Goal: Task Accomplishment & Management: Complete application form

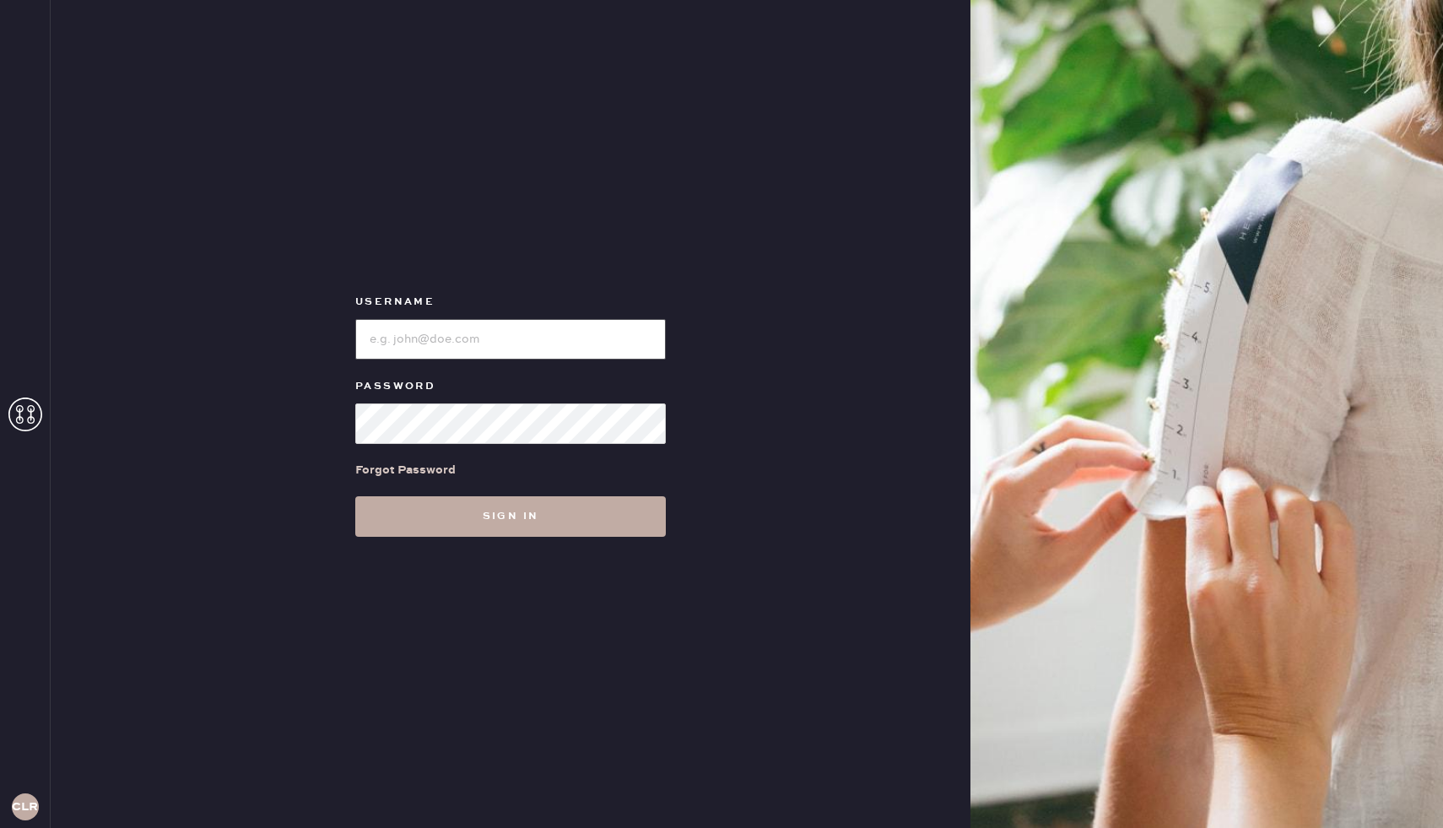
type input "Reformationboston"
click at [448, 515] on button "Sign in" at bounding box center [510, 516] width 310 height 40
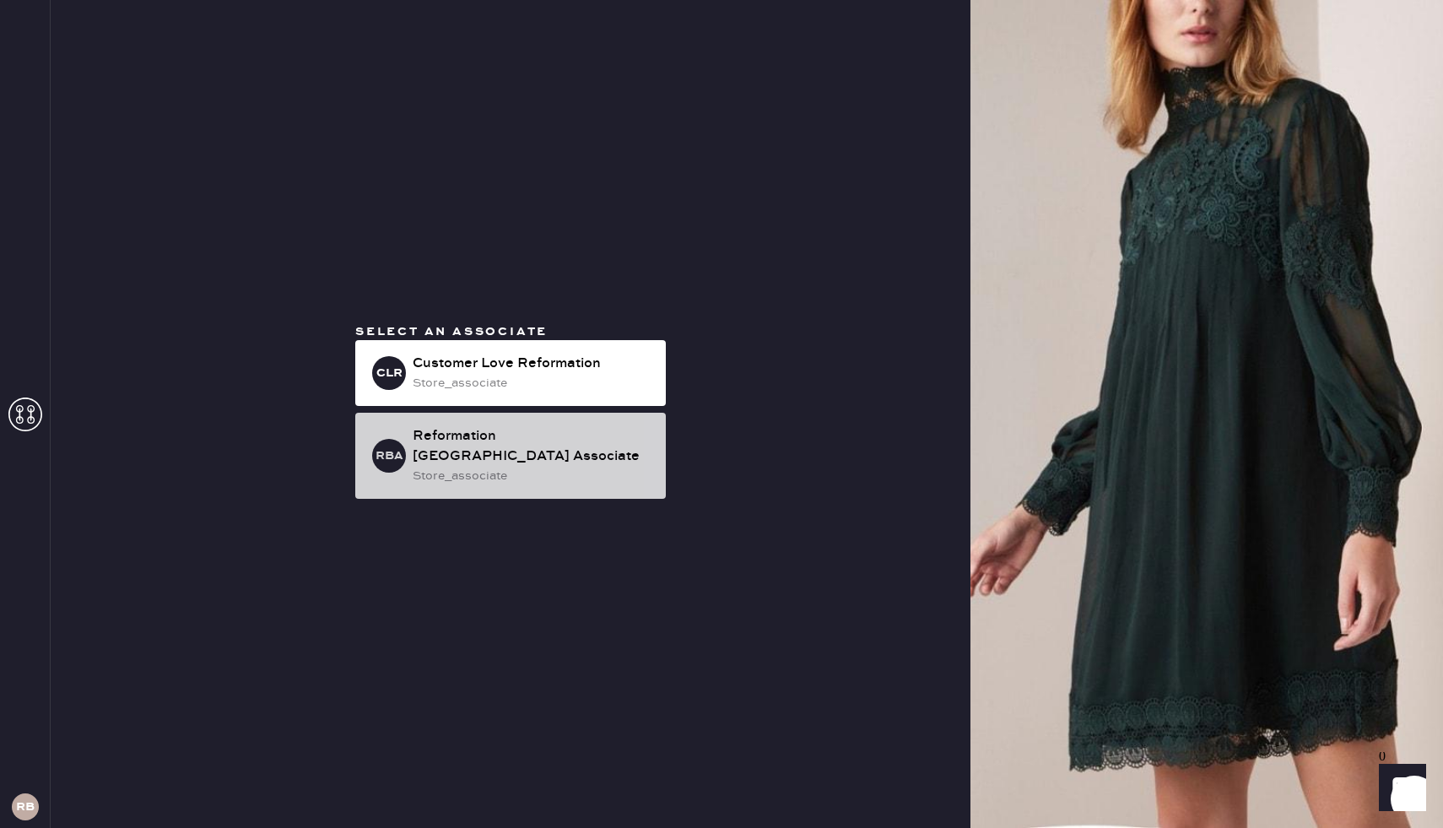
click at [527, 471] on div "store_associate" at bounding box center [533, 476] width 240 height 19
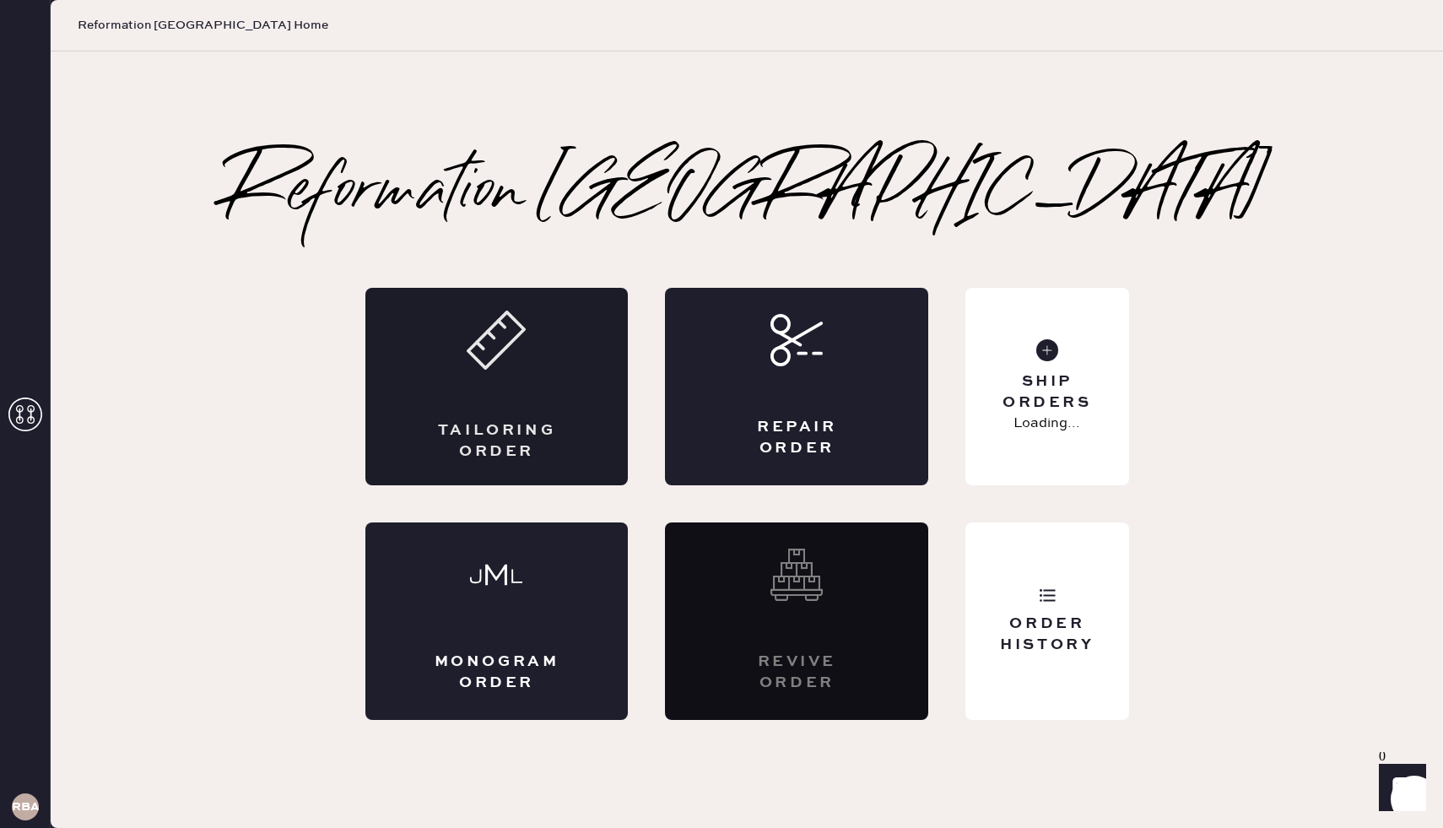
click at [488, 322] on icon at bounding box center [496, 339] width 59 height 59
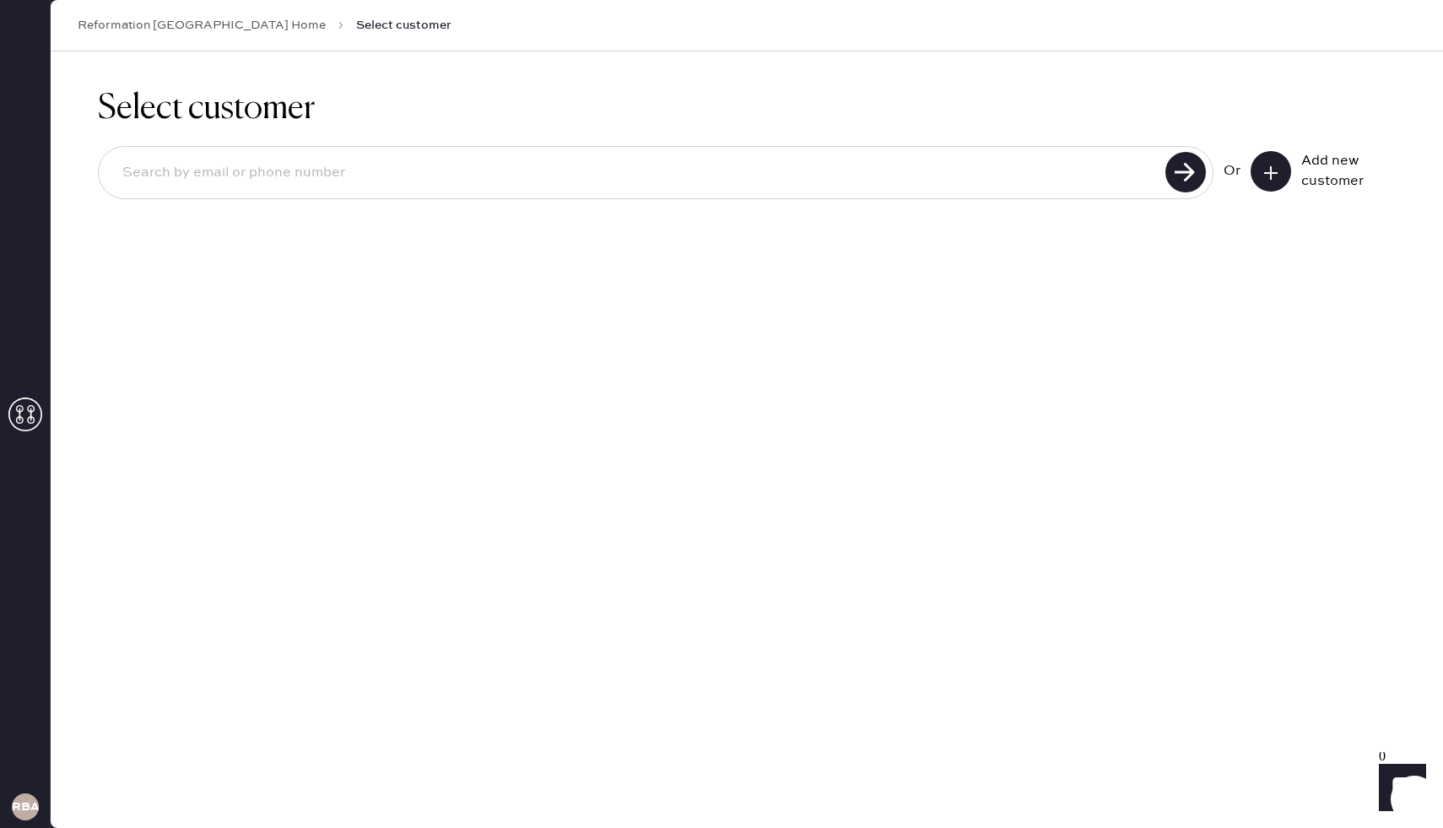
click at [1286, 169] on button at bounding box center [1270, 171] width 40 height 40
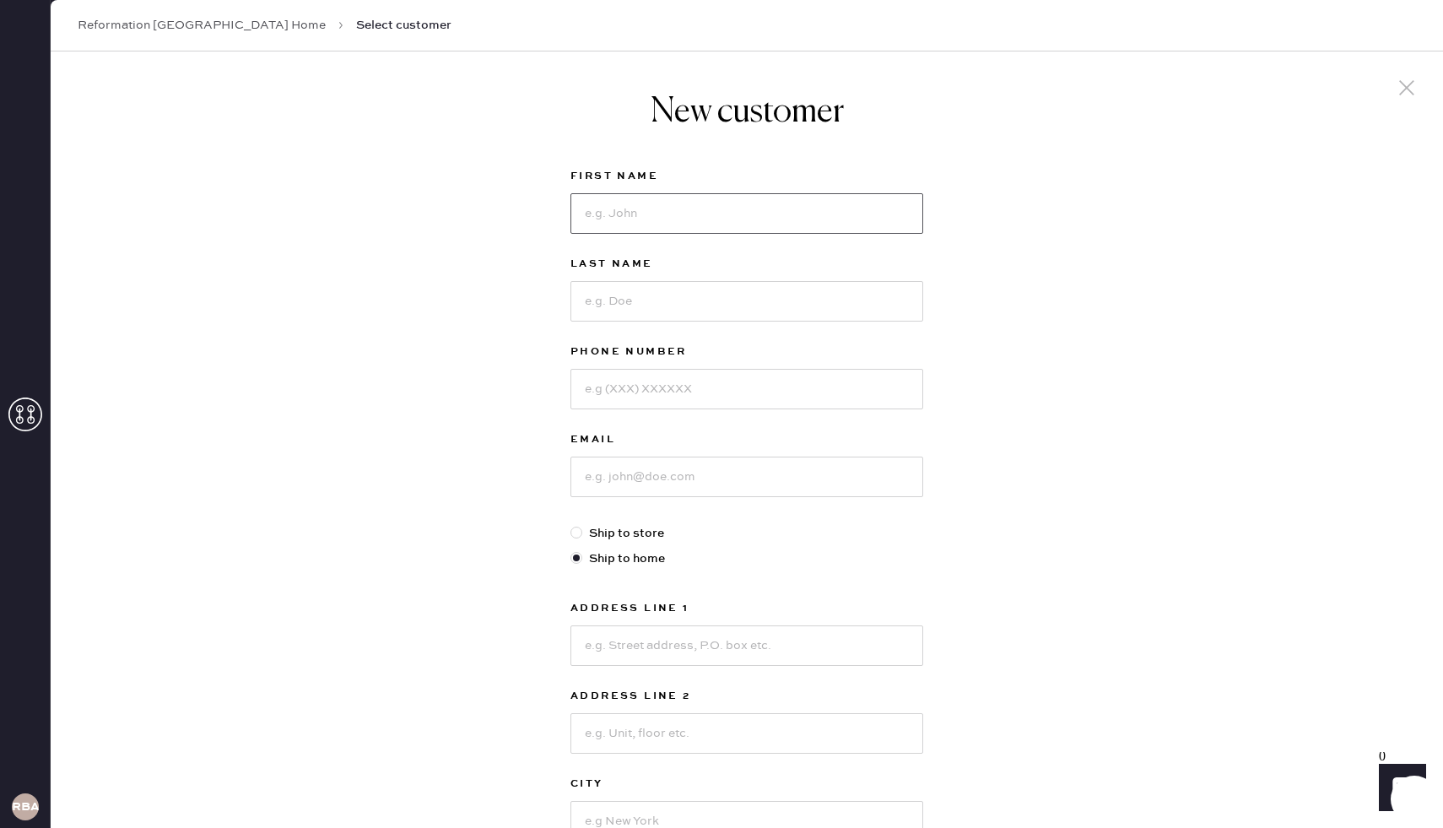
click at [751, 196] on input at bounding box center [746, 213] width 353 height 40
type input "Joanna"
type input "Lin"
type input "6174477355"
click at [724, 495] on input at bounding box center [746, 476] width 353 height 40
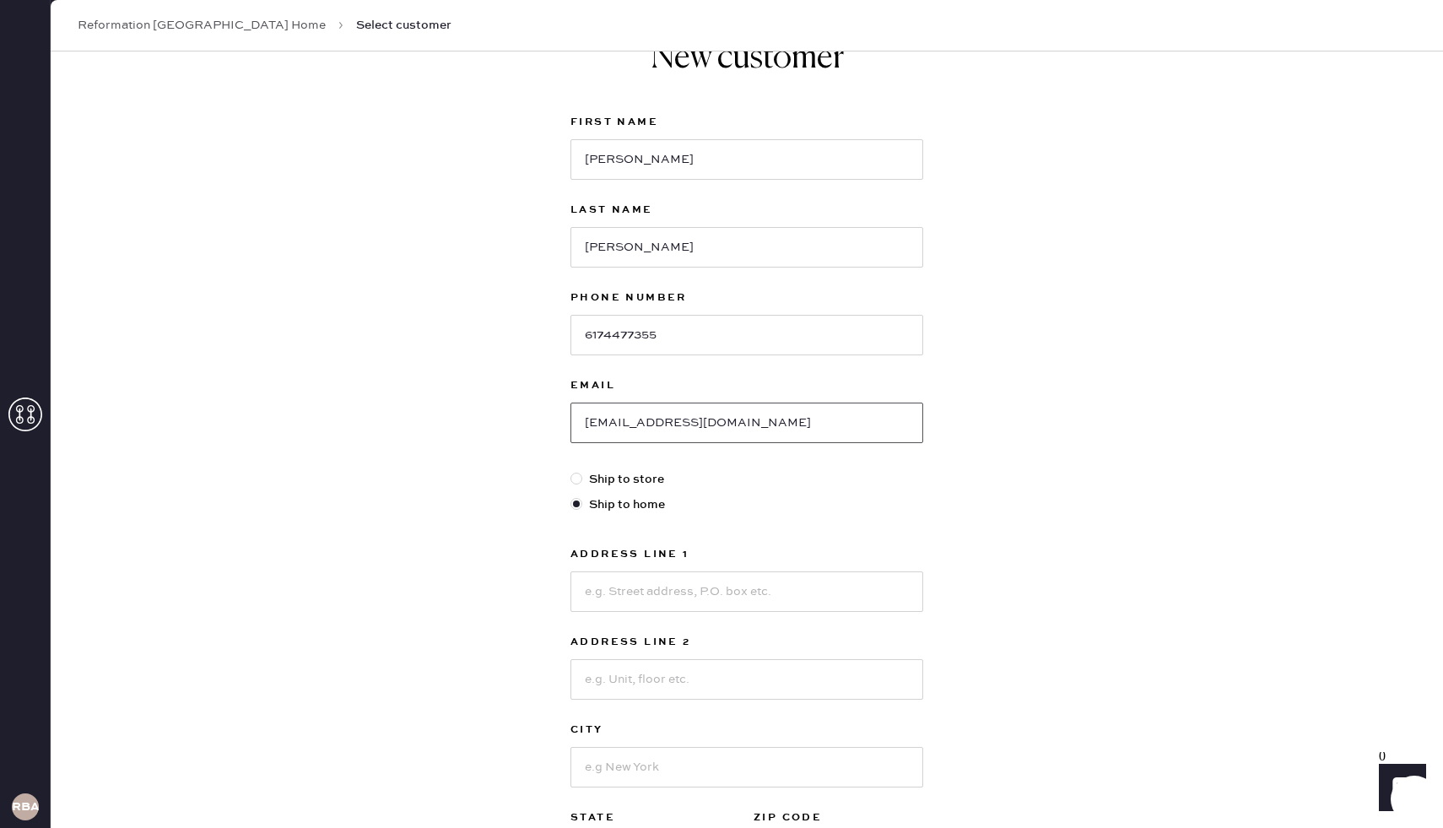
scroll to position [61, 0]
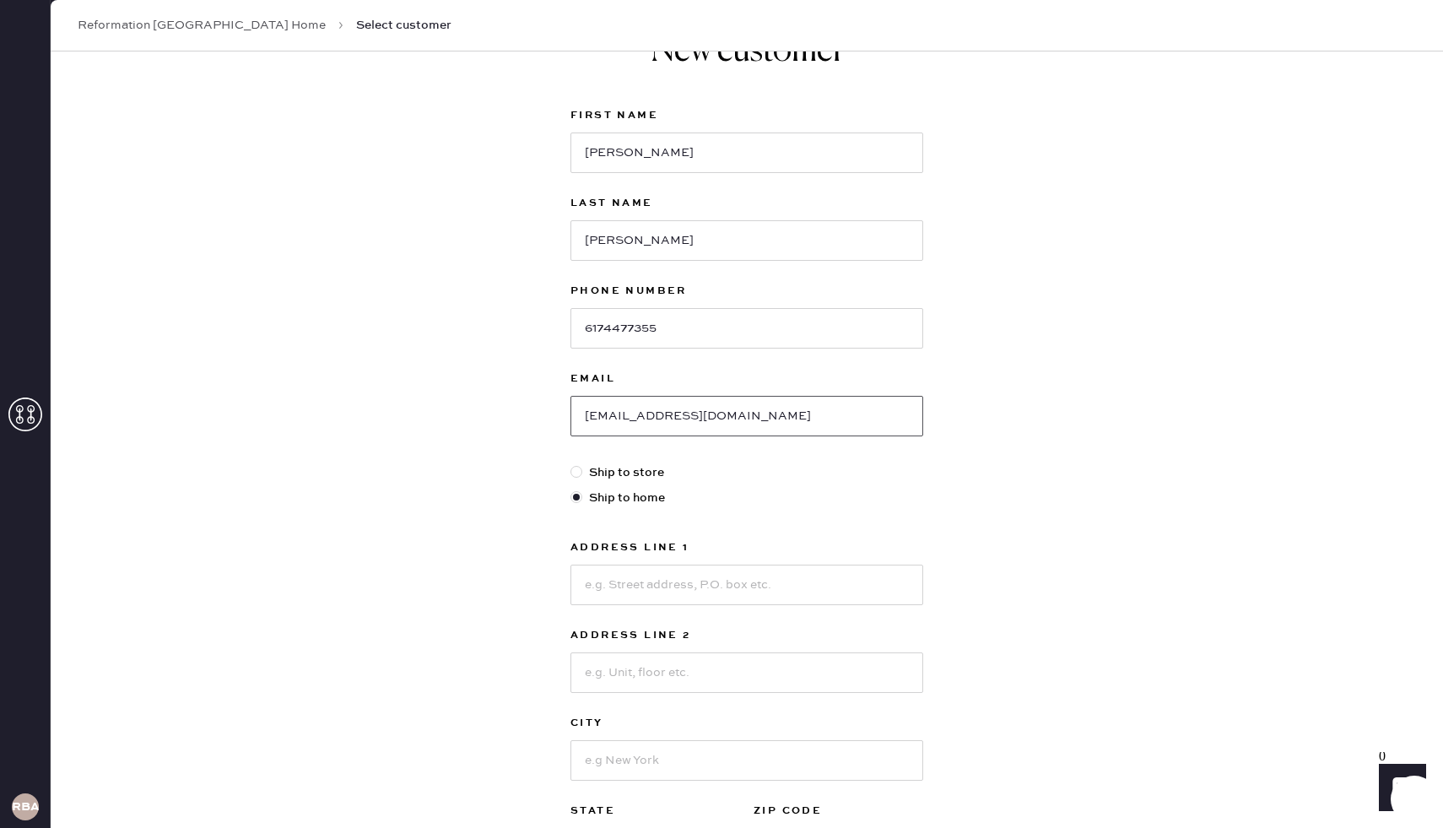
type input "jzhuanglin@gmail.com"
click at [716, 591] on input at bounding box center [746, 584] width 353 height 40
type input "28 Arden Street"
type input "Boston"
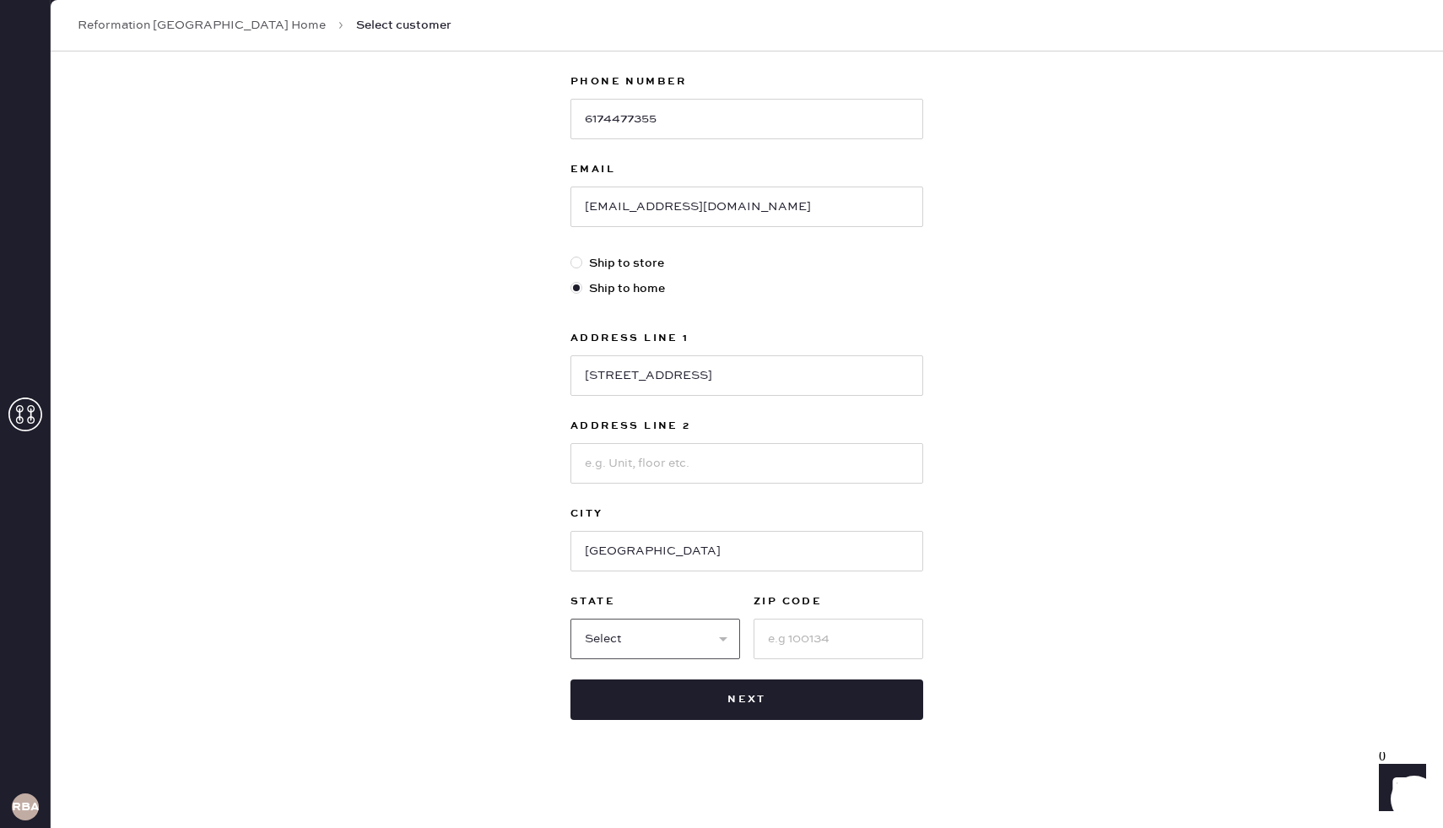
select select "MA"
type input "02134"
drag, startPoint x: 781, startPoint y: 702, endPoint x: 828, endPoint y: 530, distance: 178.3
click at [828, 532] on div "First Name Joanna Last Name Lin Phone Number 6174477355 Email jzhuanglin@gmail.…" at bounding box center [746, 307] width 353 height 823
click at [800, 682] on button "Next" at bounding box center [746, 699] width 353 height 40
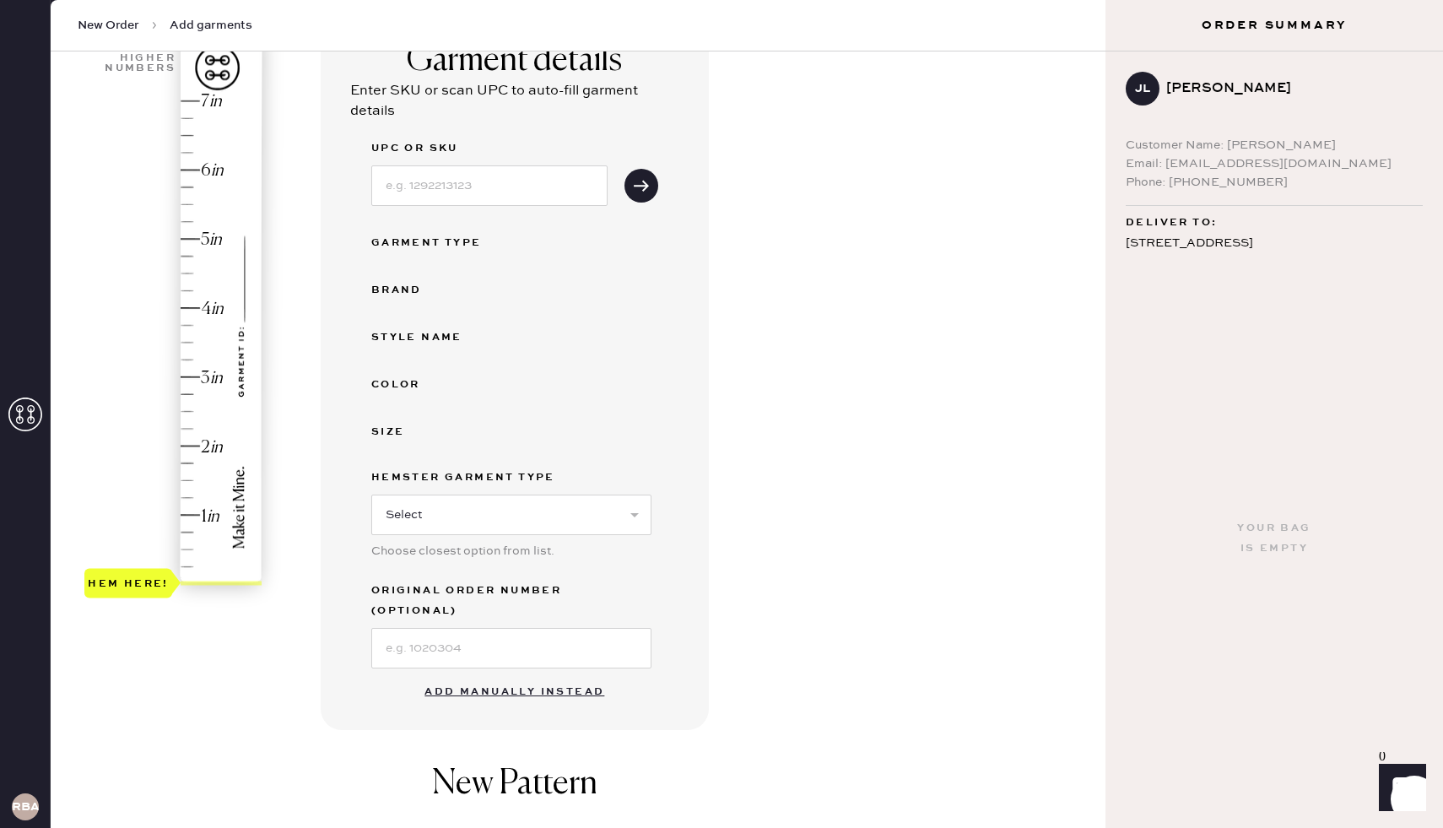
scroll to position [168, 0]
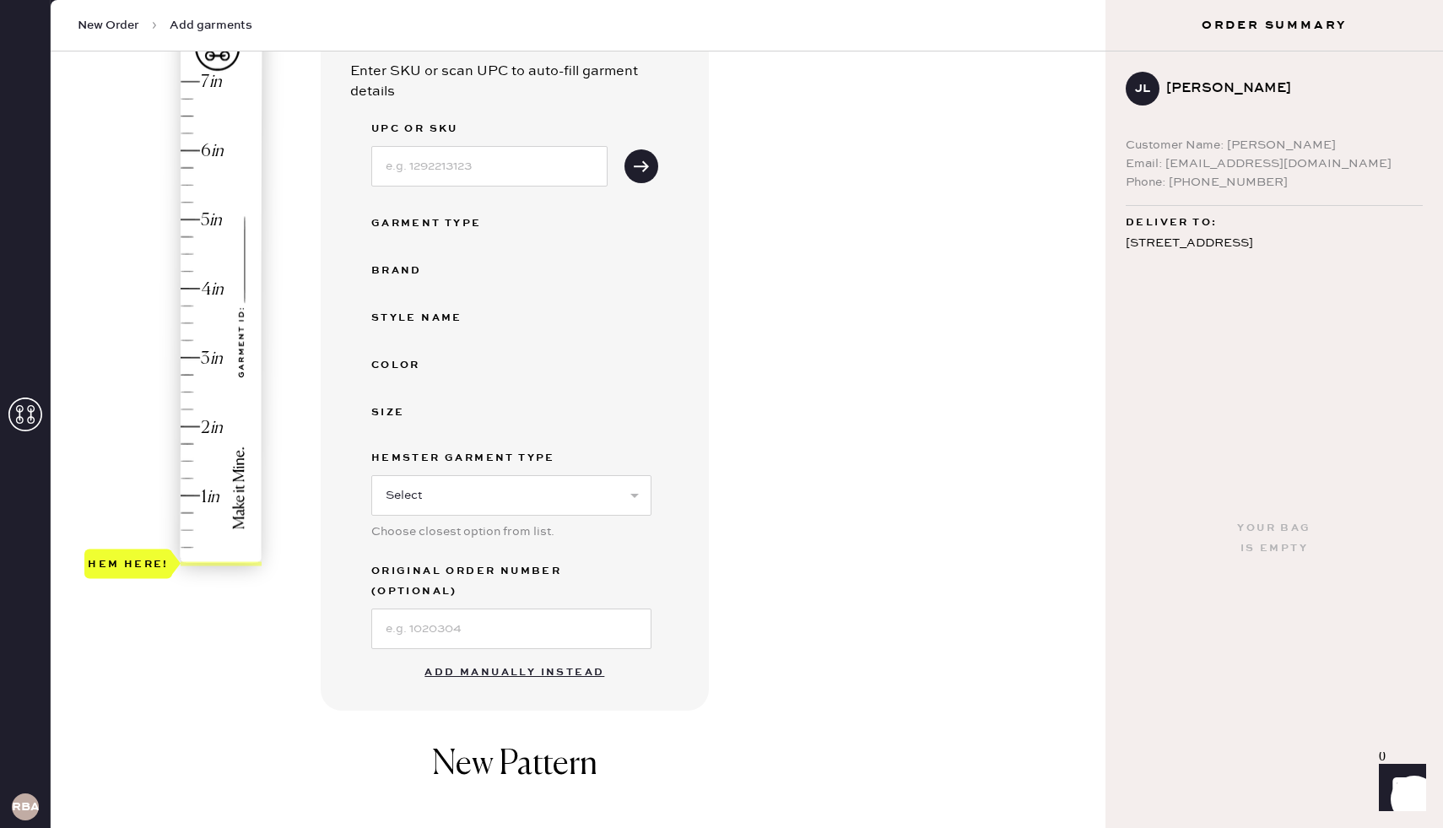
click at [450, 656] on button "Add manually instead" at bounding box center [514, 673] width 200 height 34
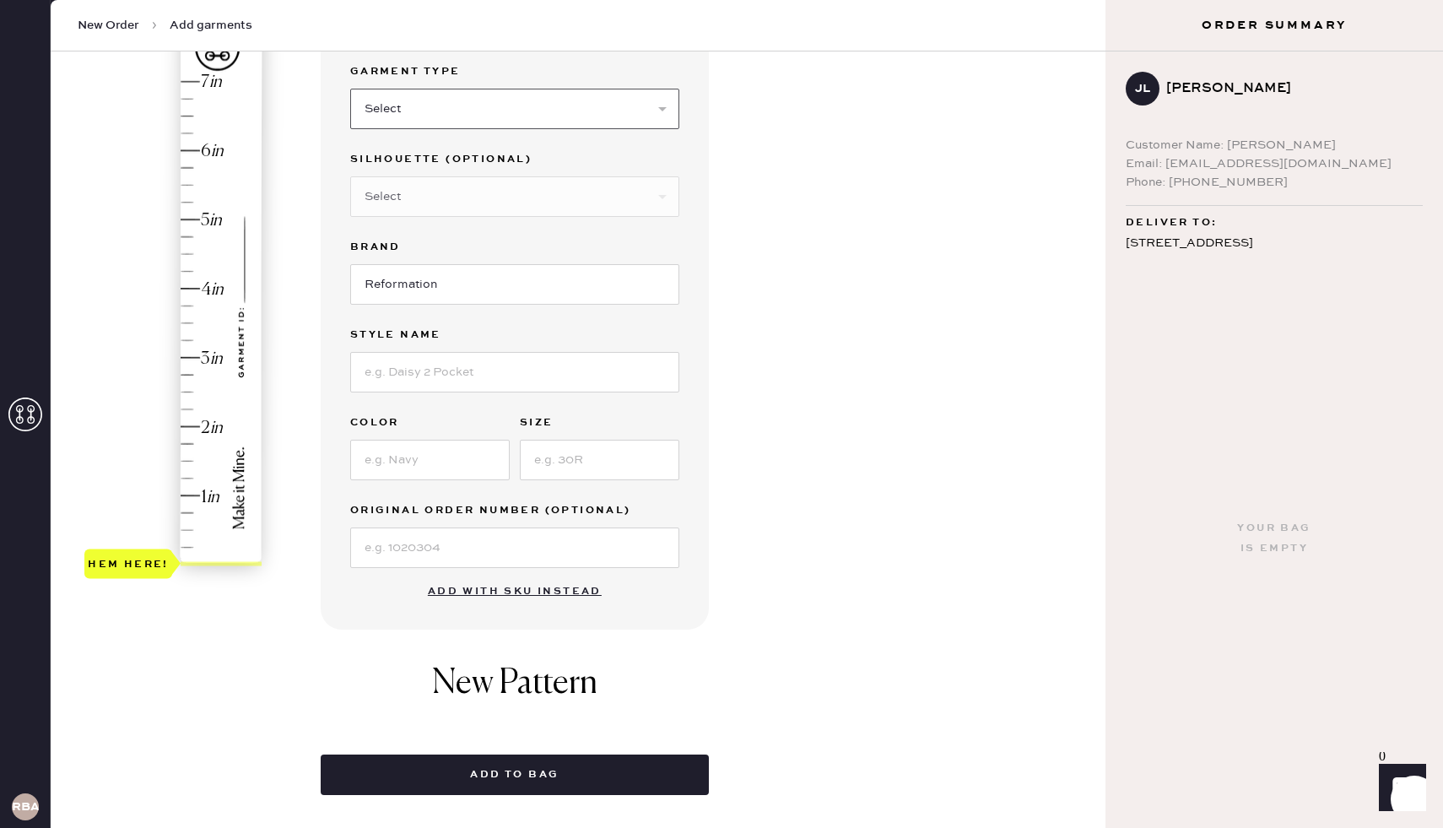
click at [457, 96] on select "Select Basic Skirt Jeans Leggings Pants Shorts Basic Sleeved Dress Basic Sleeve…" at bounding box center [514, 109] width 329 height 40
select select "6"
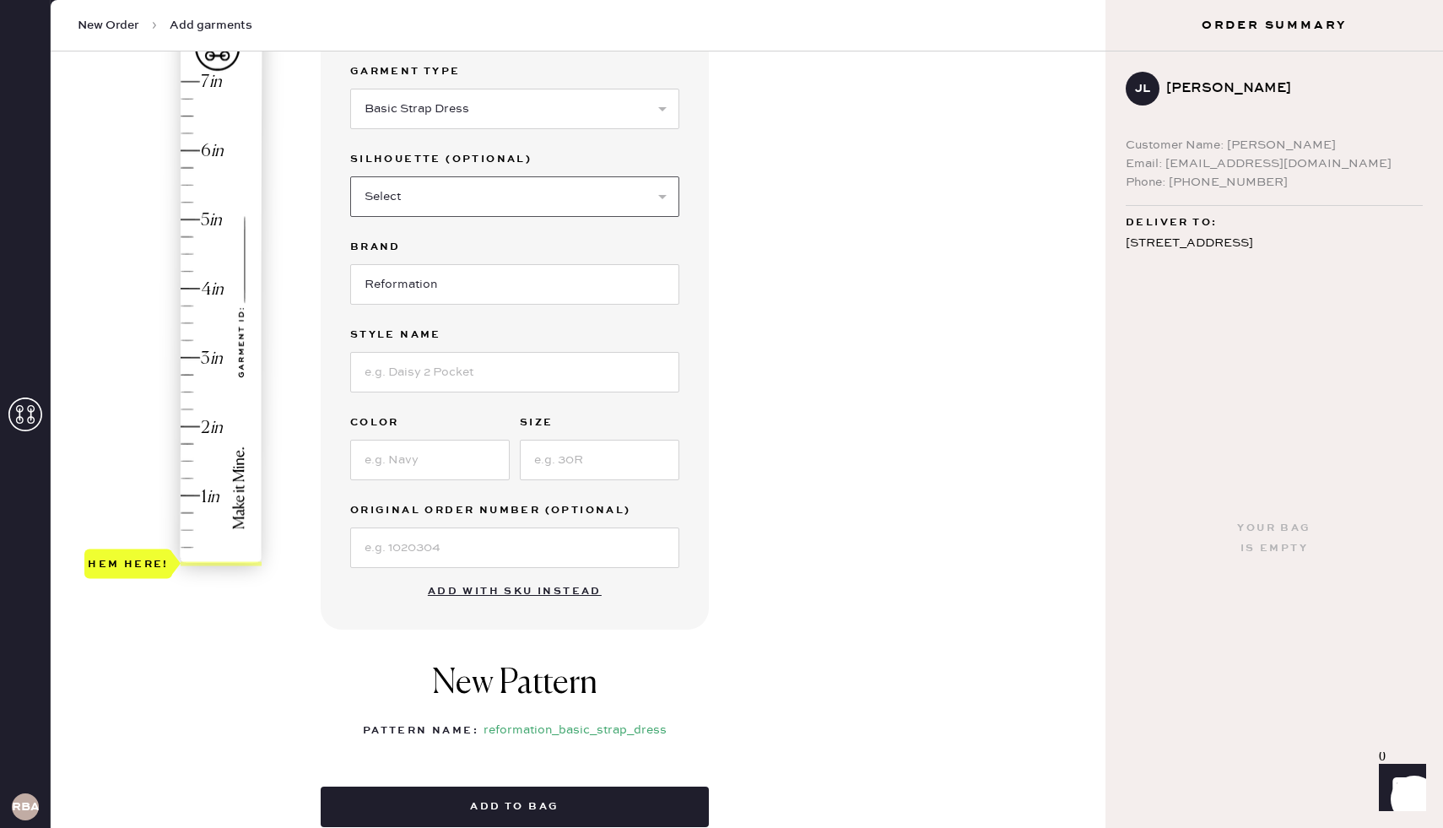
click at [413, 188] on select "Select Maxi Dress Midi Dress Mini Dress Other" at bounding box center [514, 196] width 329 height 40
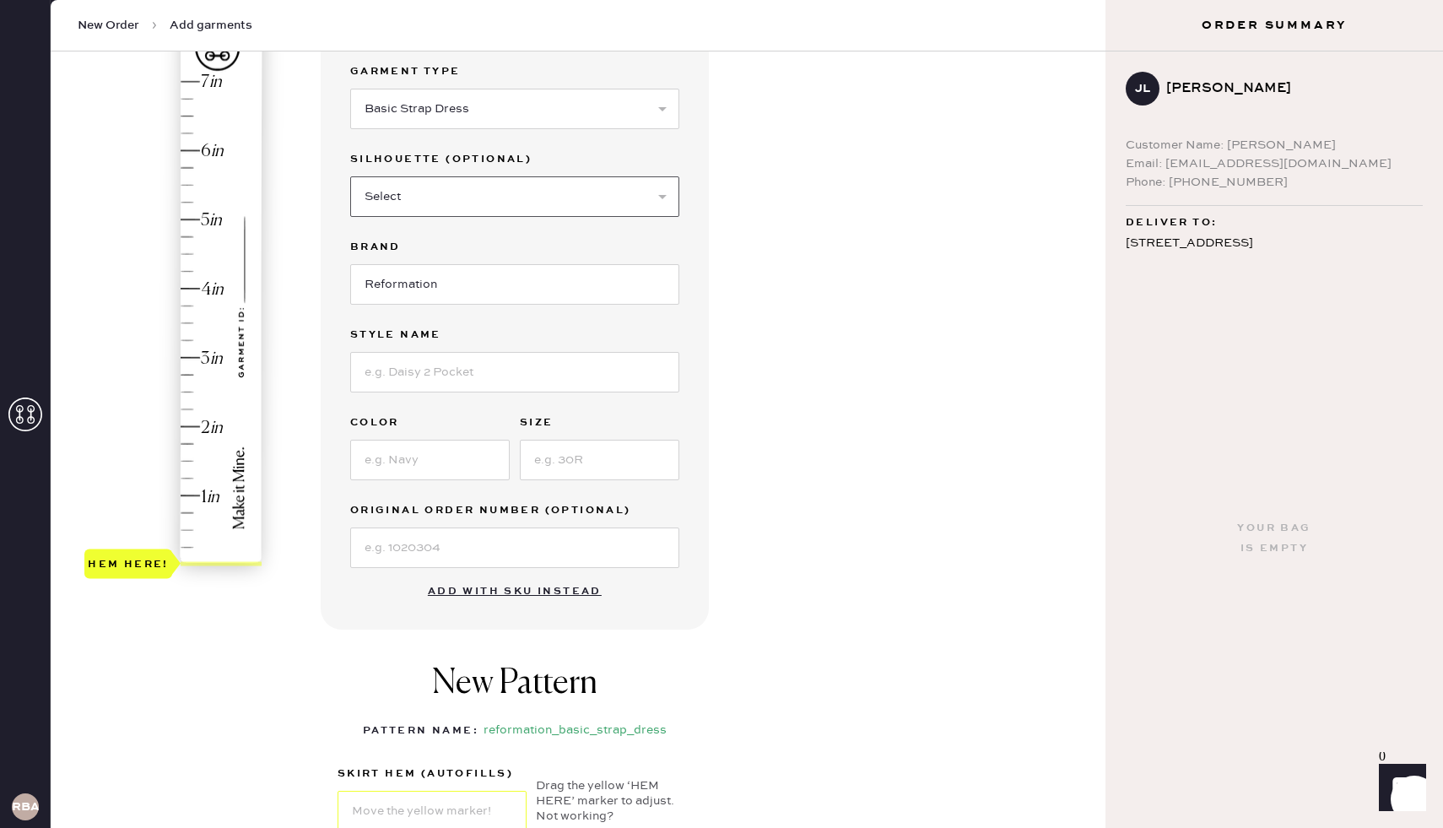
select select "39"
click at [407, 376] on input at bounding box center [514, 372] width 329 height 40
type input "Pernille Silk Dress"
click at [440, 457] on input at bounding box center [429, 460] width 159 height 40
type input "Navy"
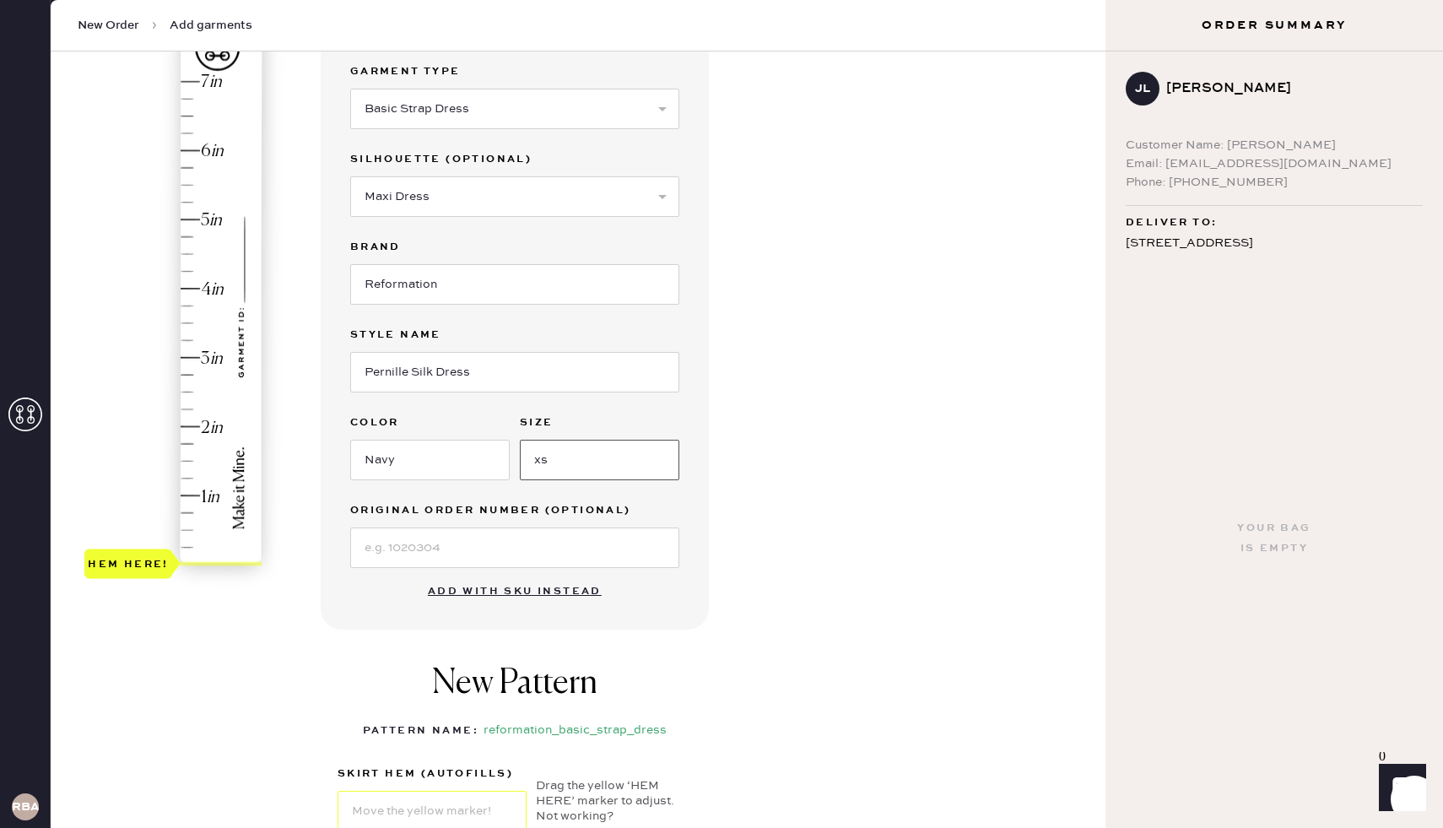
type input "xs"
click at [402, 538] on input at bounding box center [514, 547] width 329 height 40
type input "S13423641"
type input "2.5"
click at [192, 391] on div "Hem here!" at bounding box center [174, 323] width 180 height 498
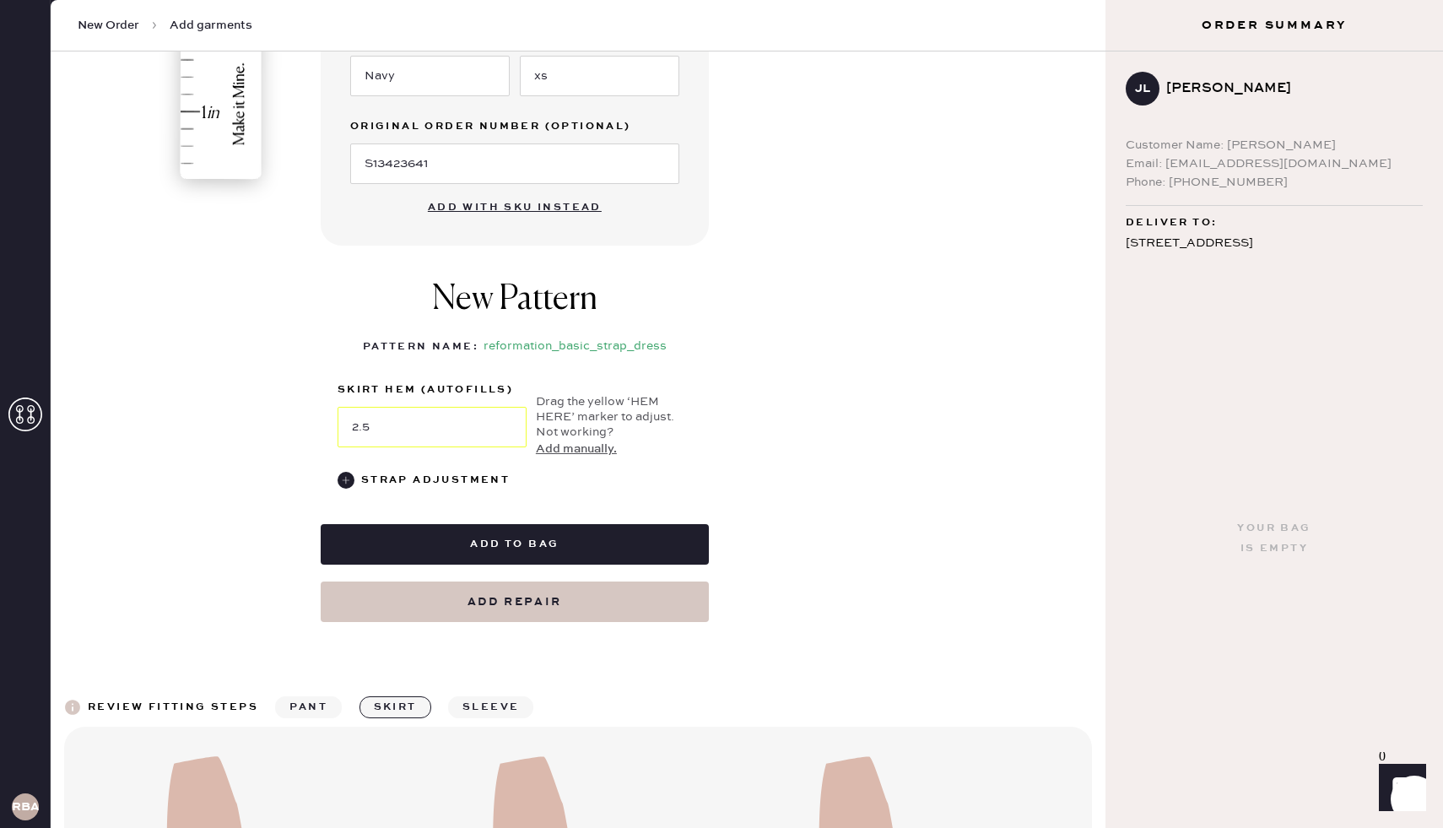
scroll to position [580, 0]
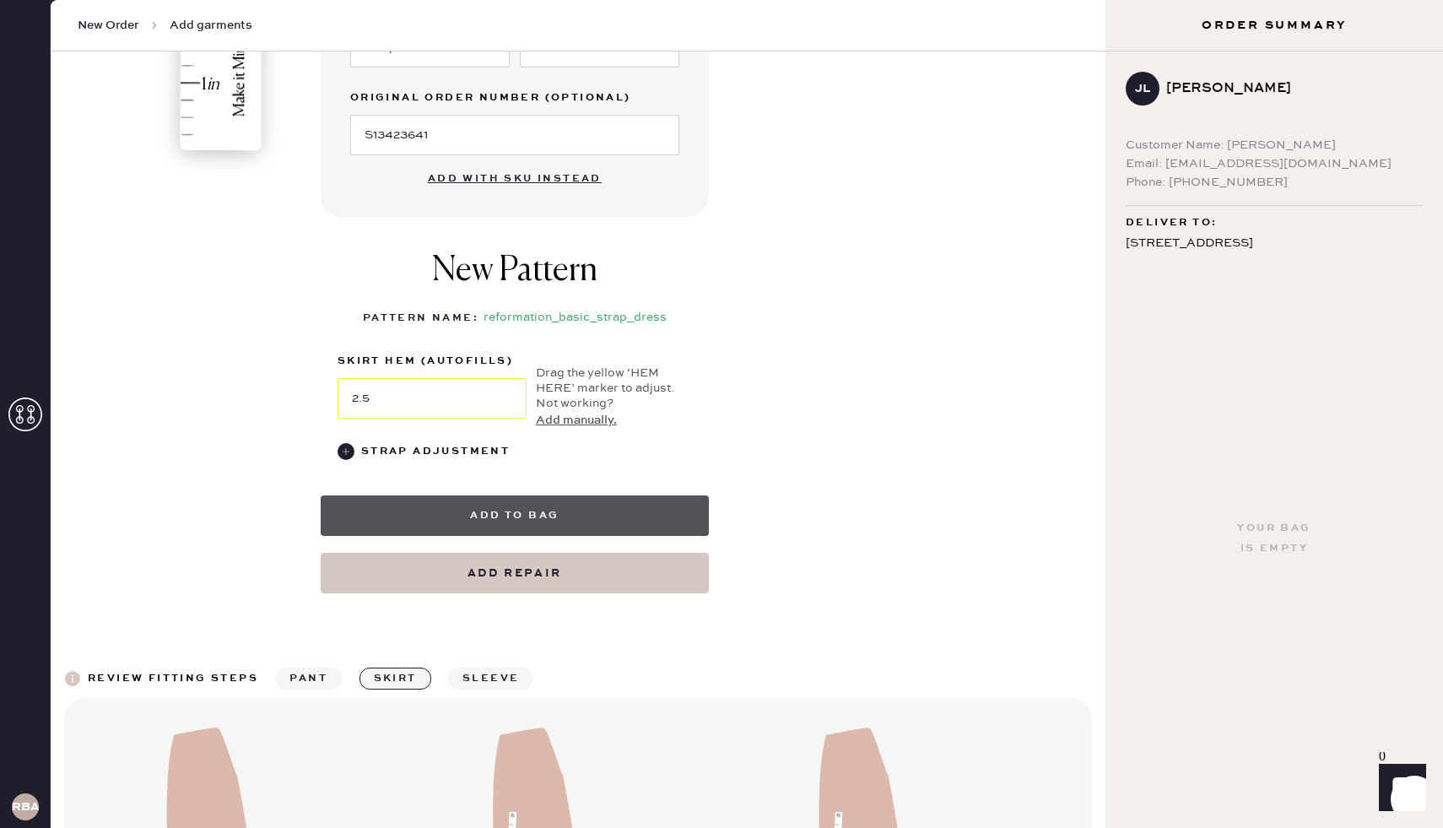
click at [473, 519] on button "Add to bag" at bounding box center [515, 515] width 388 height 40
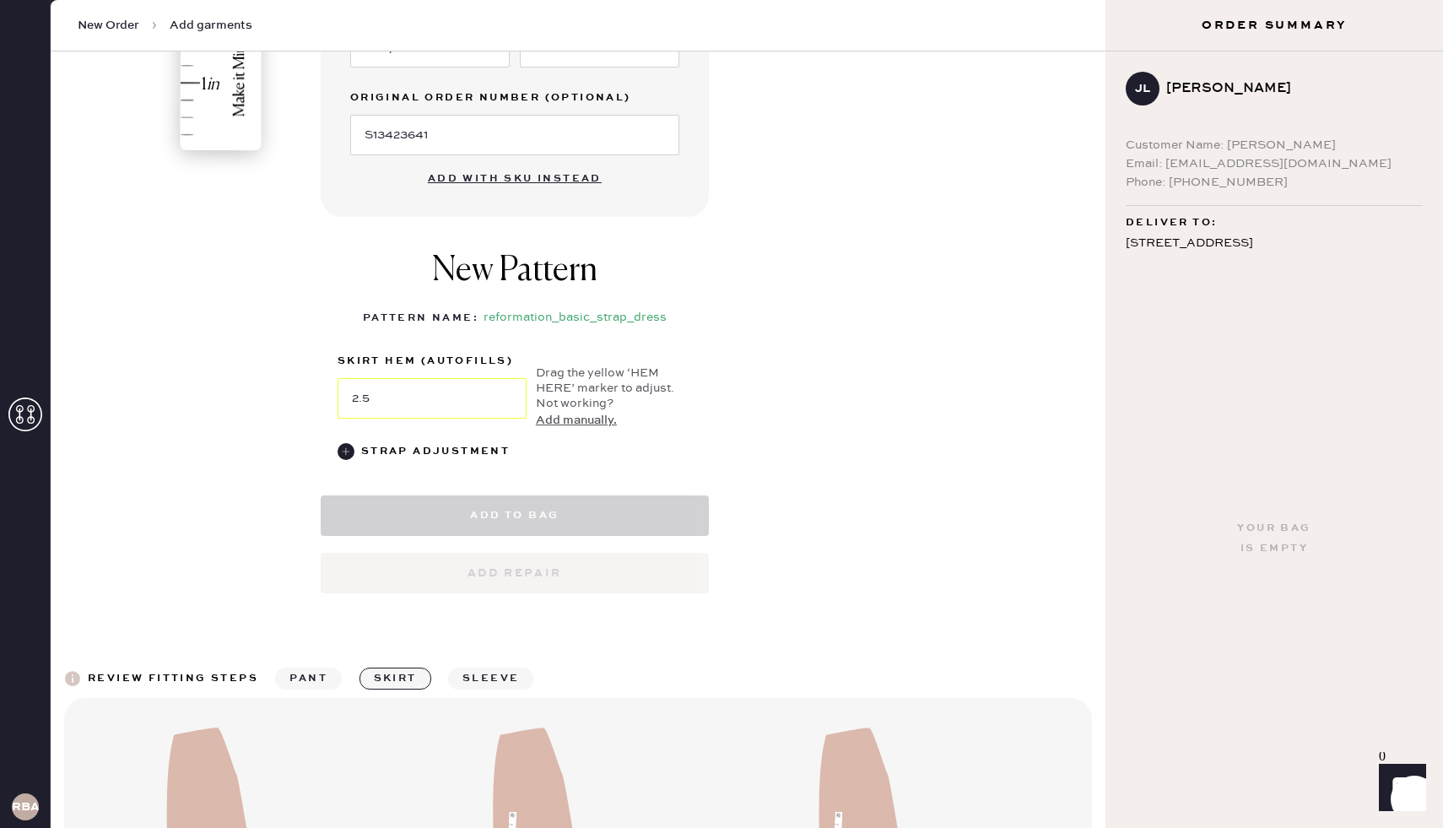
select select "6"
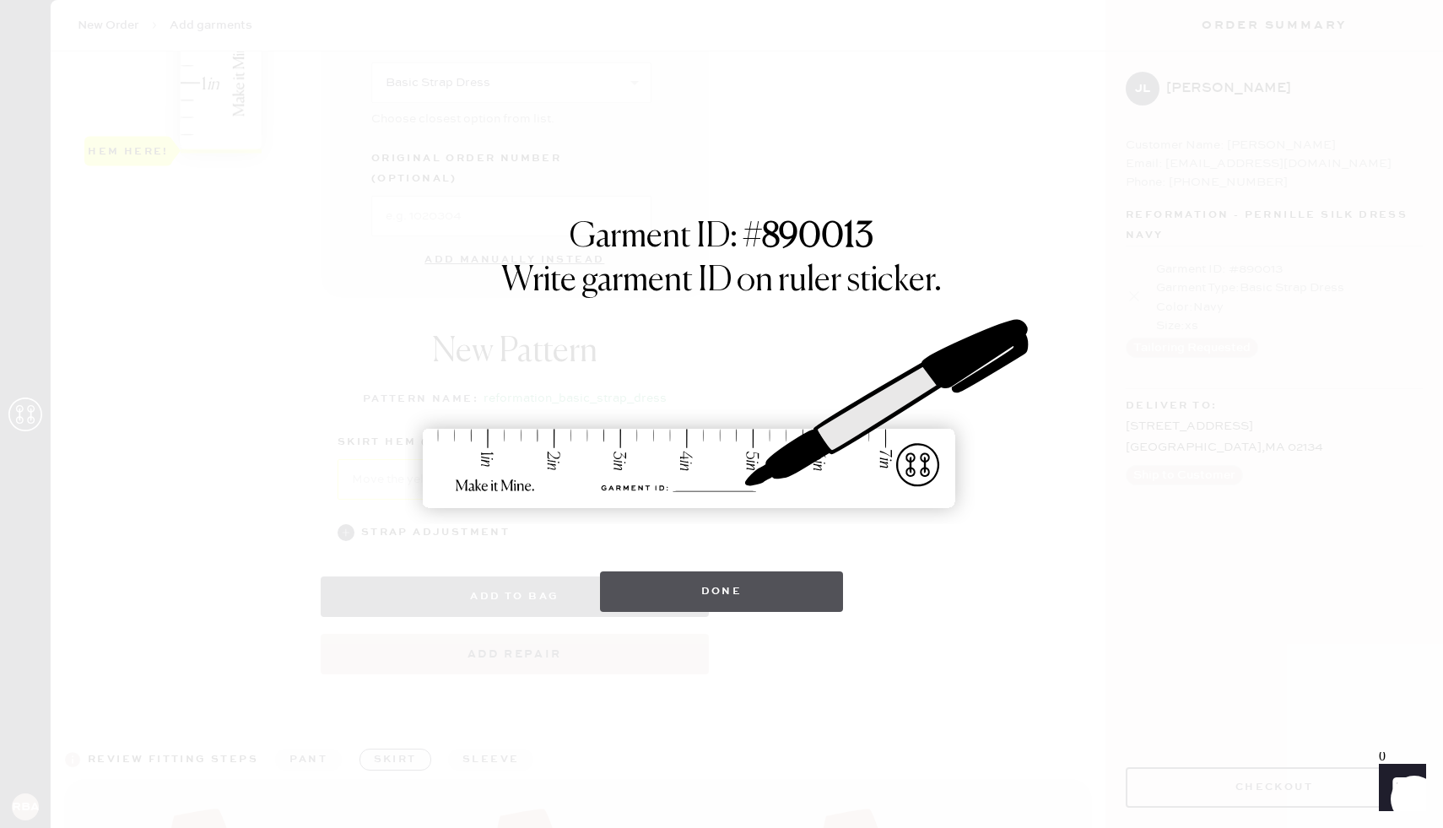
click at [679, 602] on button "Done" at bounding box center [722, 591] width 244 height 40
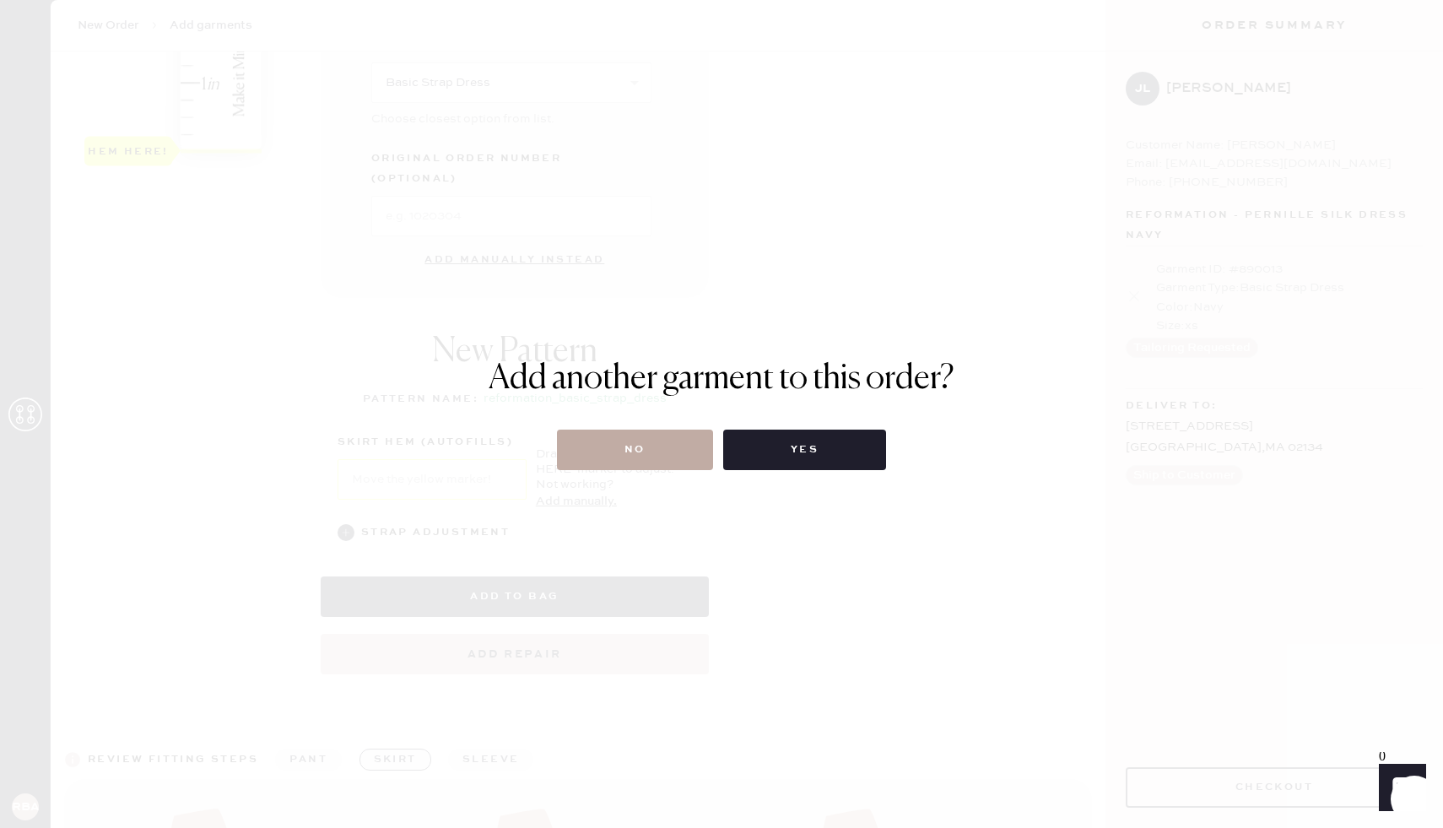
click at [643, 444] on button "No" at bounding box center [635, 449] width 156 height 40
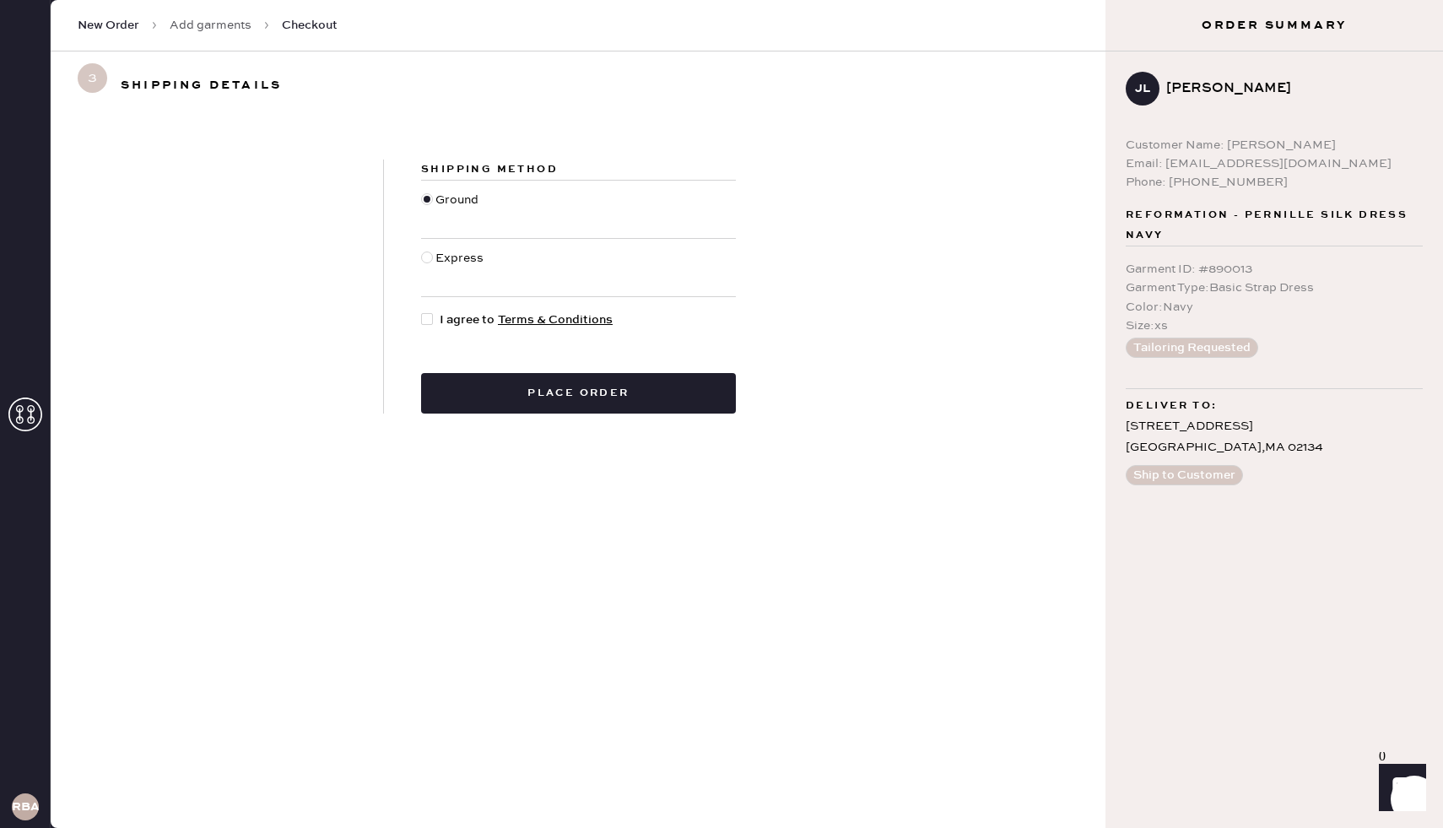
click at [426, 317] on div at bounding box center [427, 319] width 12 height 12
click at [422, 311] on input "I agree to Terms & Conditions" at bounding box center [421, 310] width 1 height 1
checkbox input "true"
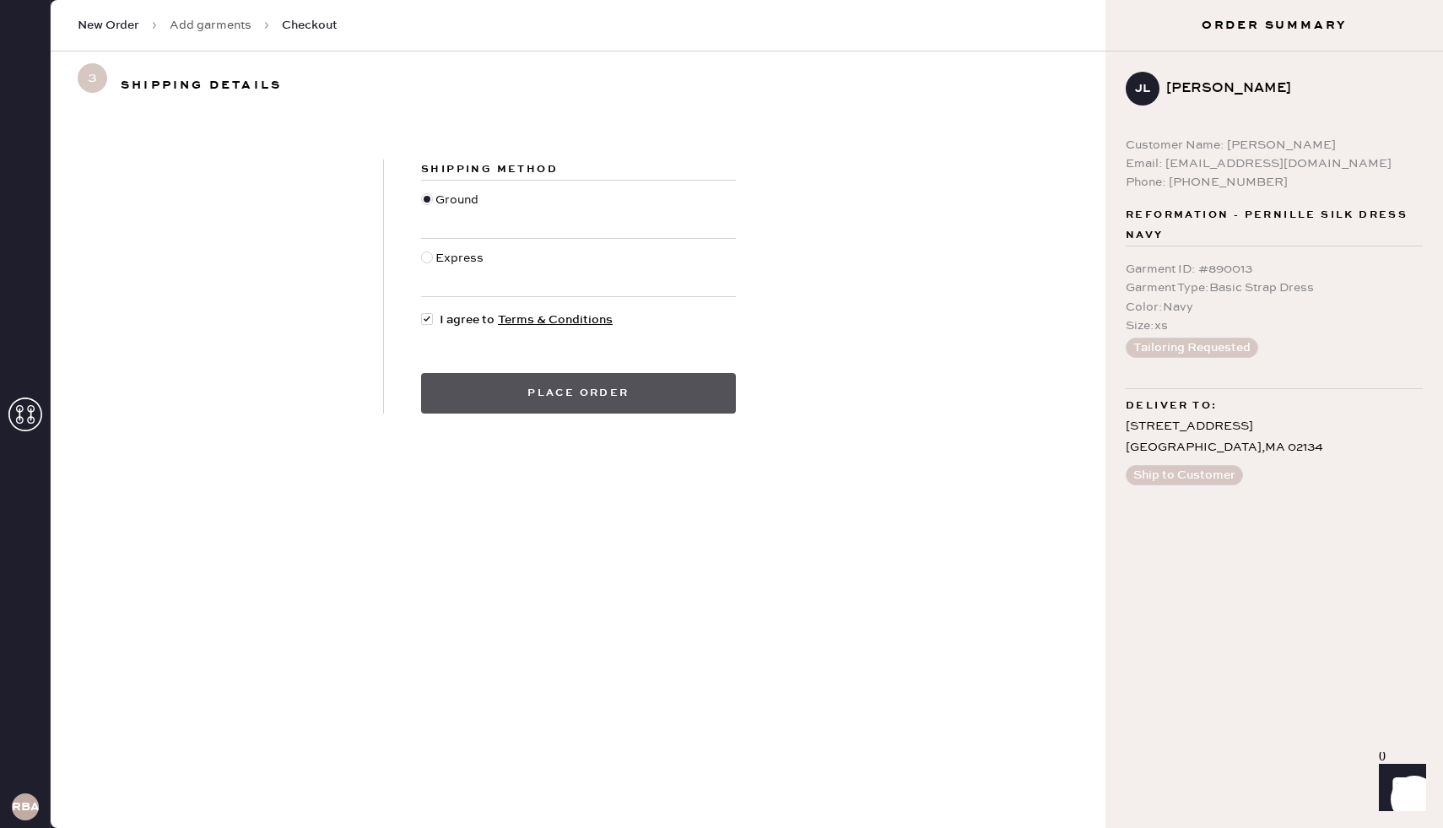
drag, startPoint x: 537, startPoint y: 424, endPoint x: 537, endPoint y: 400, distance: 23.6
click at [537, 402] on div "Shipping Method Ground Express I agree to Terms & Conditions Place order" at bounding box center [578, 286] width 1055 height 335
click at [537, 397] on button "Place order" at bounding box center [578, 393] width 315 height 40
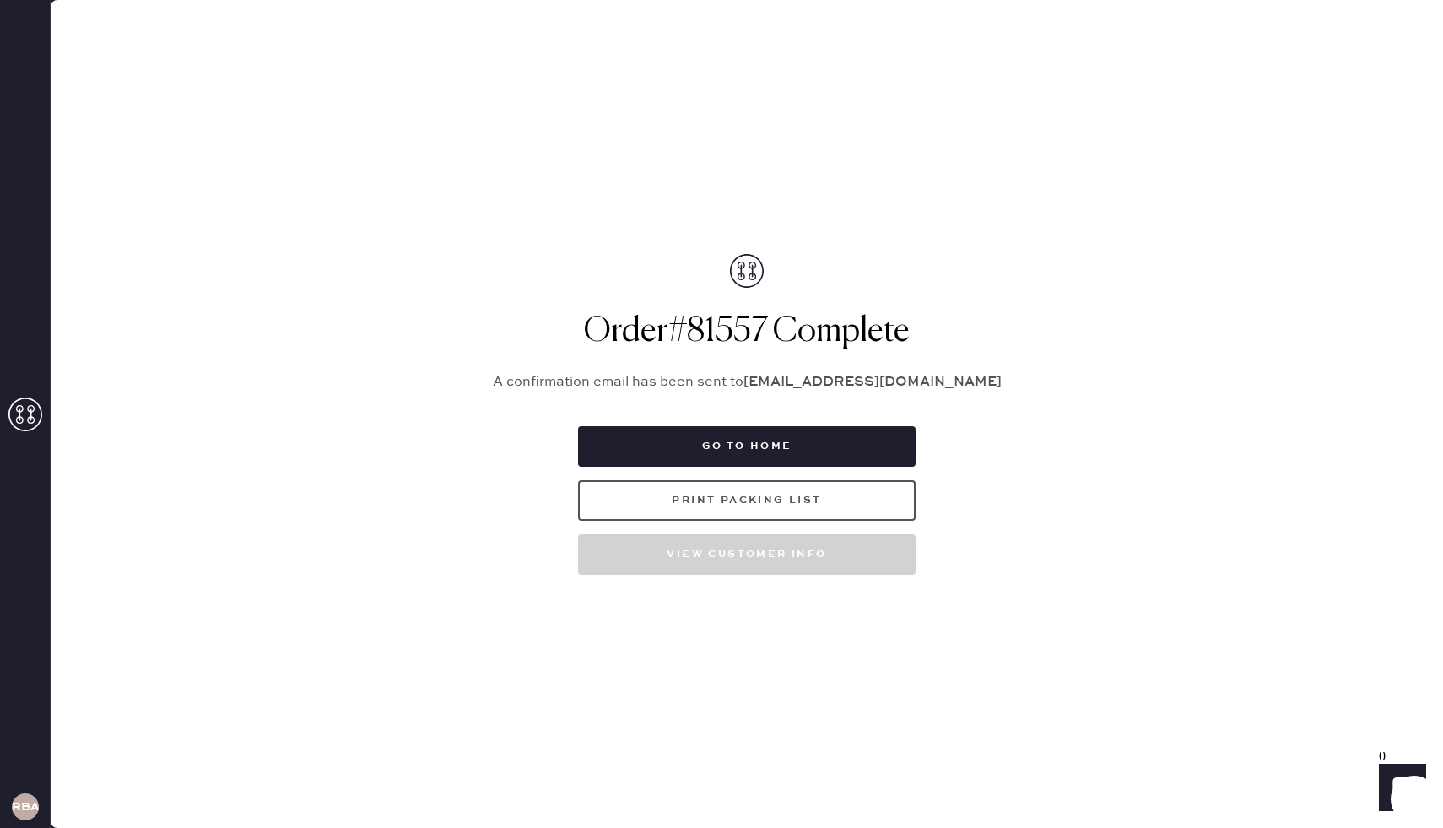
click at [677, 494] on button "Print Packing List" at bounding box center [746, 500] width 337 height 40
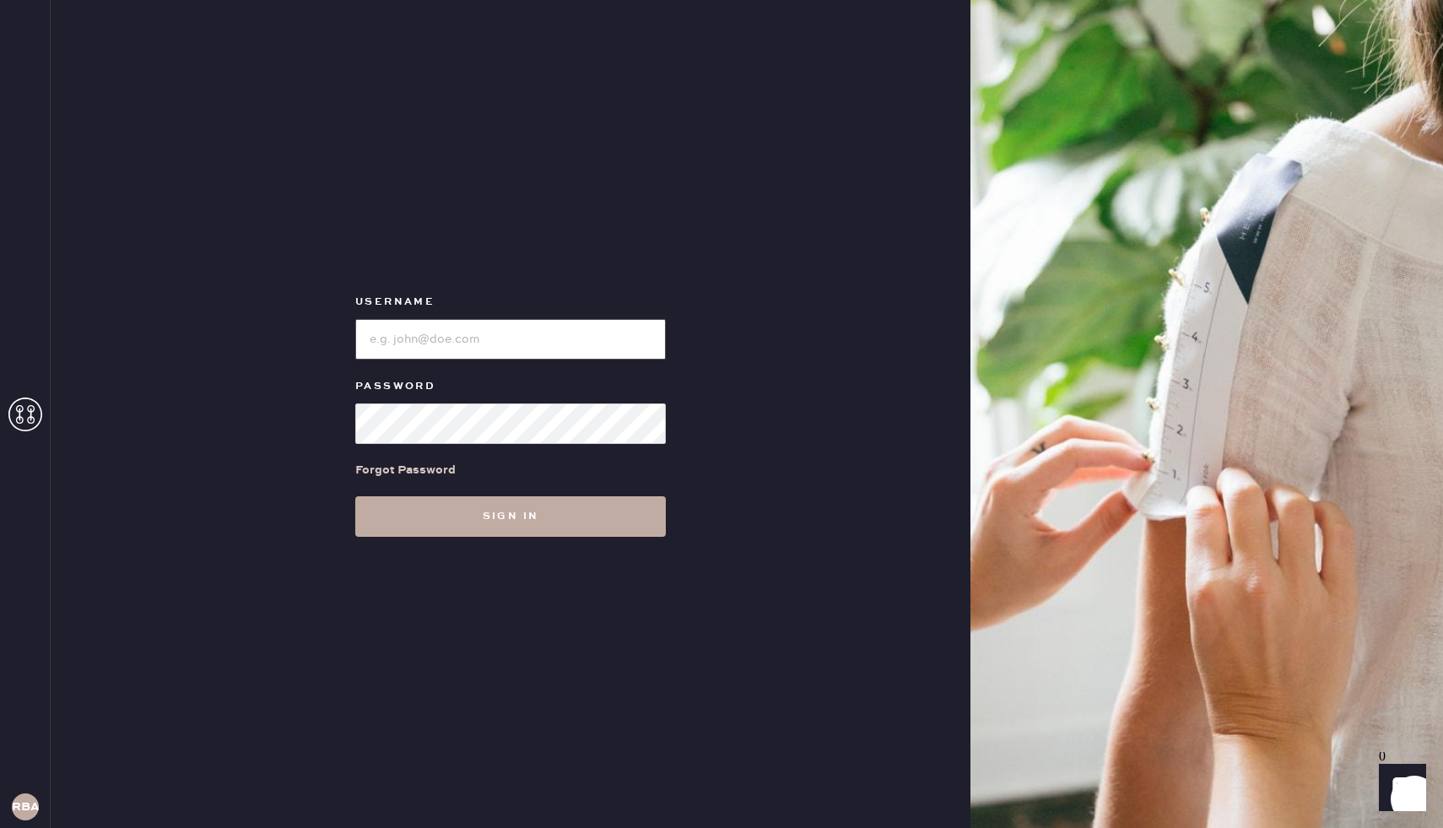
type input "Reformationboston"
click at [509, 511] on button "Sign in" at bounding box center [510, 516] width 310 height 40
